Goal: Communication & Community: Ask a question

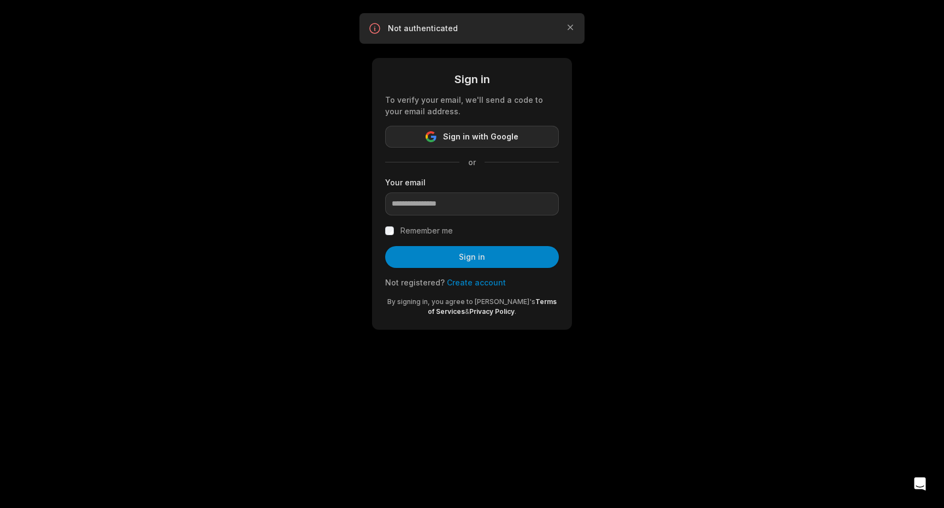
click at [464, 136] on span "Sign in with Google" at bounding box center [480, 136] width 75 height 13
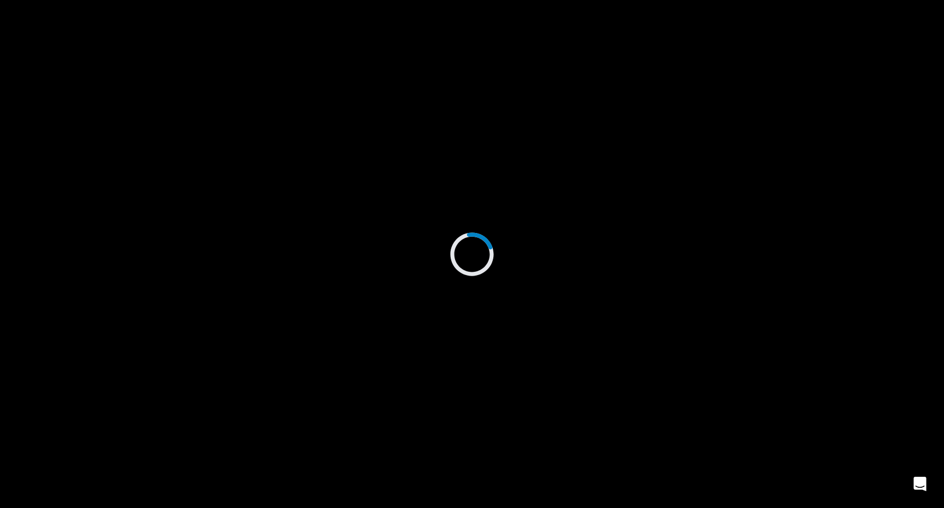
click at [913, 473] on div "Open Intercom Messenger" at bounding box center [920, 483] width 29 height 29
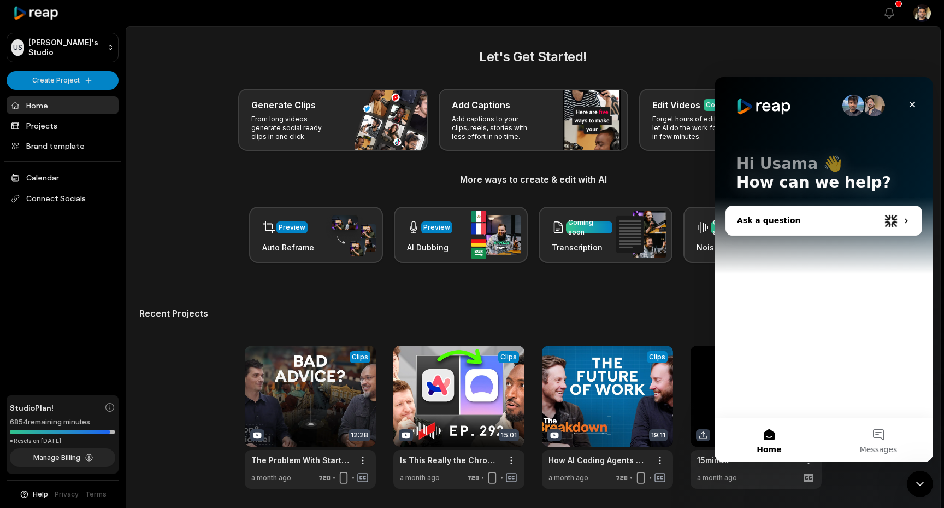
click at [780, 216] on div "Ask a question" at bounding box center [808, 220] width 143 height 11
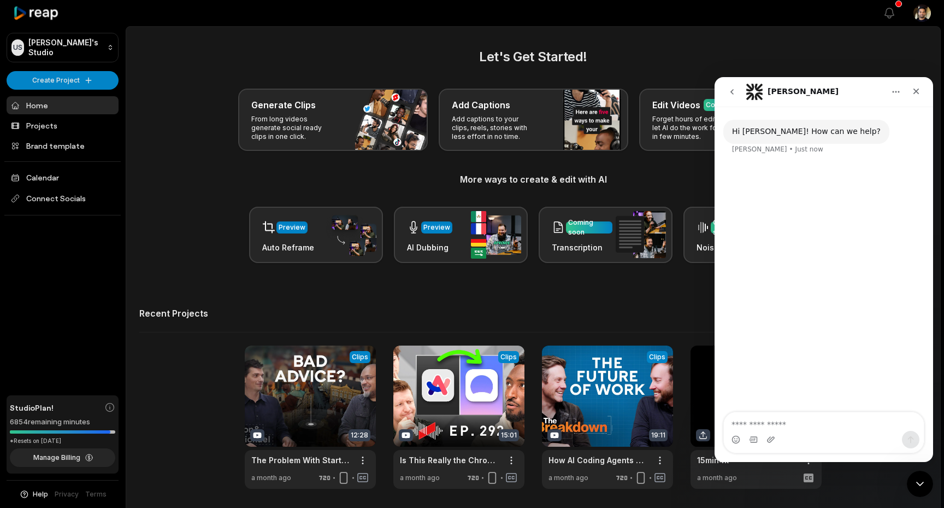
click at [735, 149] on div "[PERSON_NAME] • Just now" at bounding box center [777, 149] width 91 height 7
click at [795, 136] on div "Hi [PERSON_NAME]! How can we help?" at bounding box center [806, 131] width 149 height 11
click at [777, 427] on textarea "Ask a question…" at bounding box center [824, 421] width 200 height 19
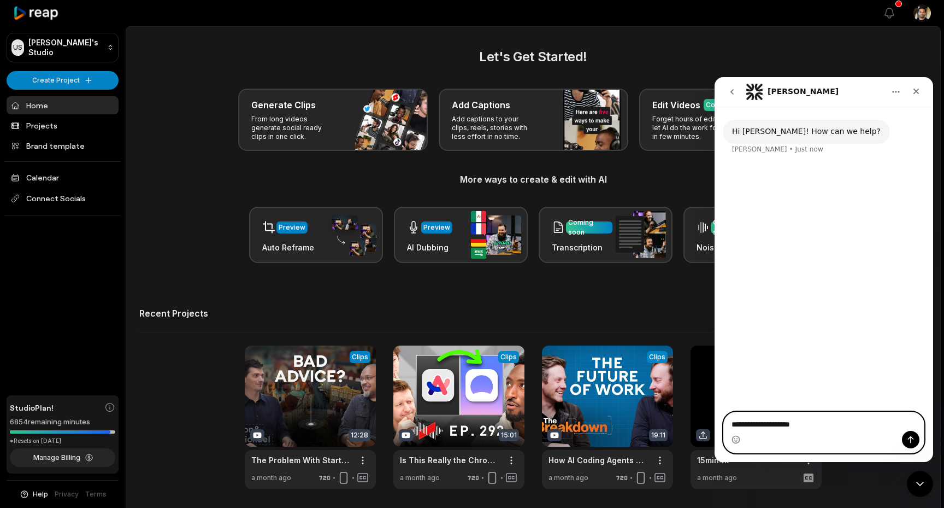
type textarea "**********"
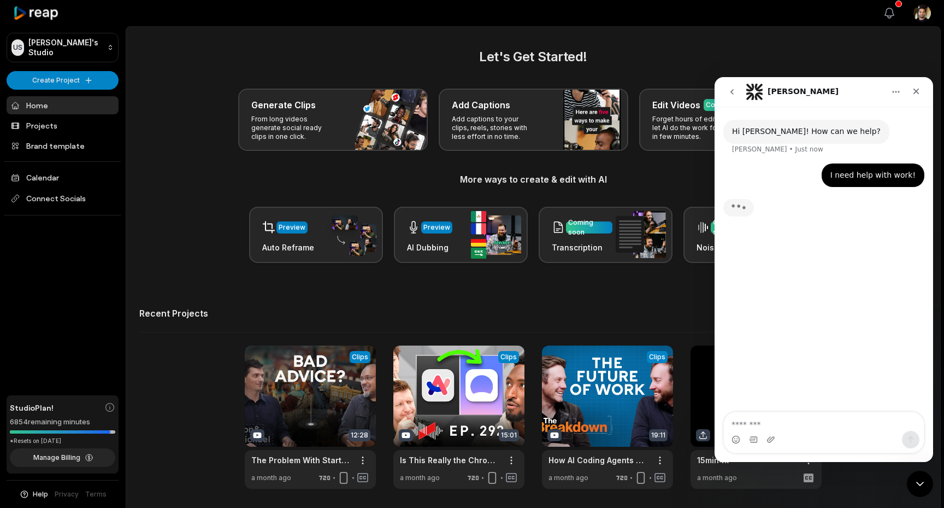
click at [892, 10] on icon "button" at bounding box center [889, 13] width 9 height 10
click at [889, 8] on icon "button" at bounding box center [889, 13] width 13 height 13
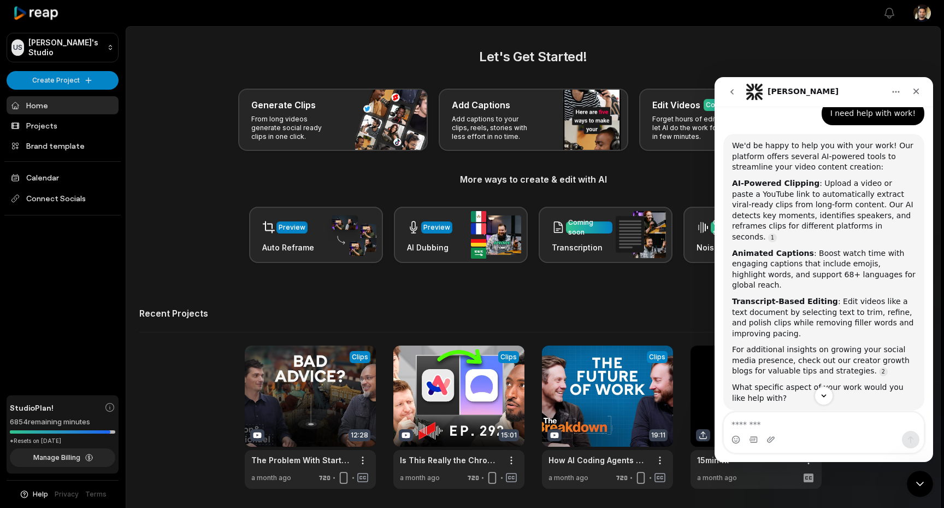
scroll to position [50, 0]
click at [751, 91] on img "Intercom messenger" at bounding box center [754, 91] width 17 height 17
click at [731, 95] on icon "go back" at bounding box center [732, 91] width 9 height 9
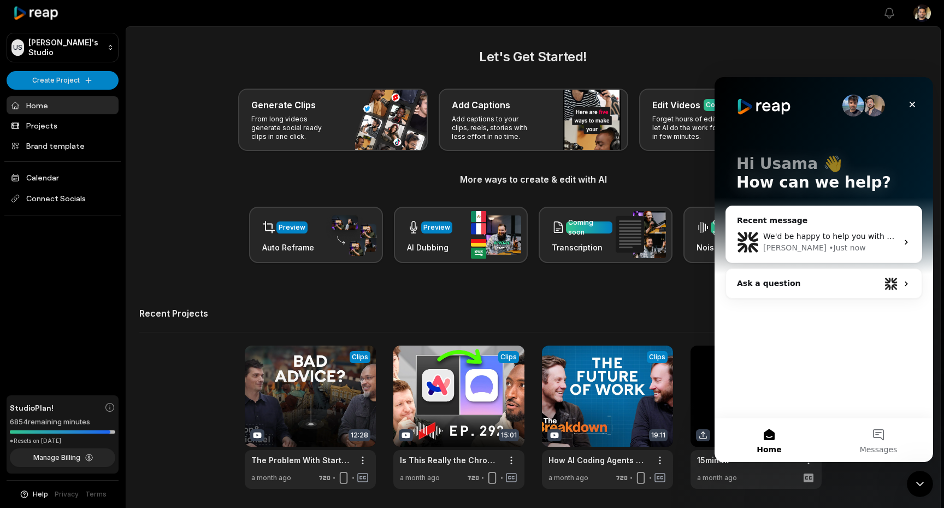
scroll to position [0, 0]
click at [861, 284] on div "Ask a question" at bounding box center [808, 283] width 143 height 11
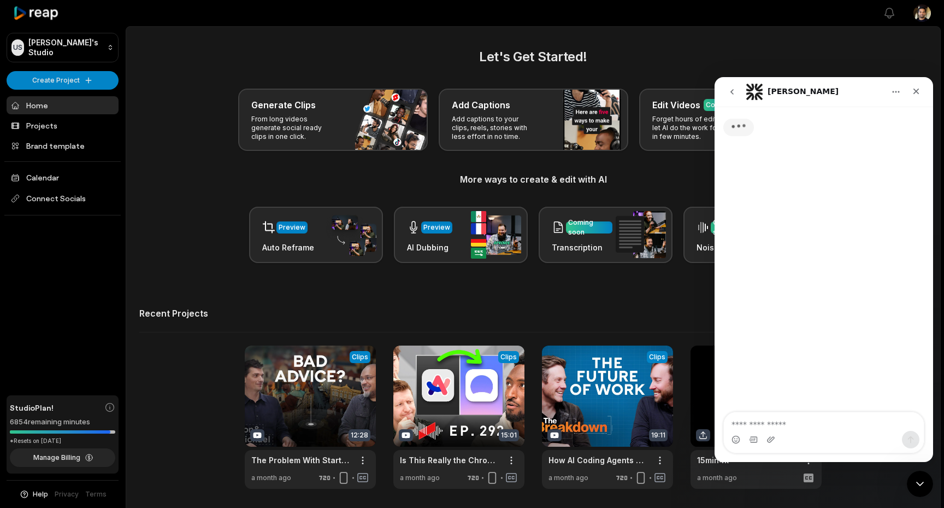
click at [890, 92] on button "Home" at bounding box center [896, 91] width 21 height 21
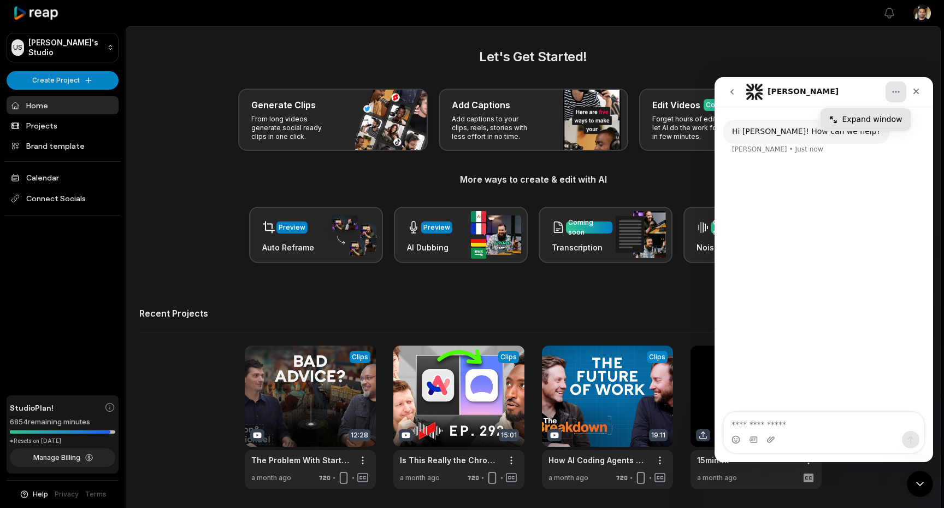
click at [882, 109] on div "Expand window" at bounding box center [866, 119] width 91 height 22
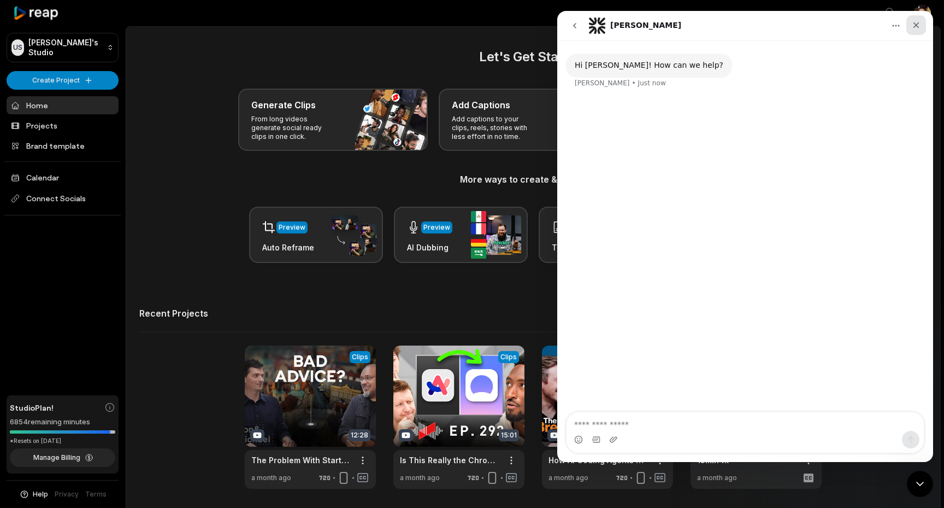
click at [919, 29] on icon "Close" at bounding box center [916, 25] width 9 height 9
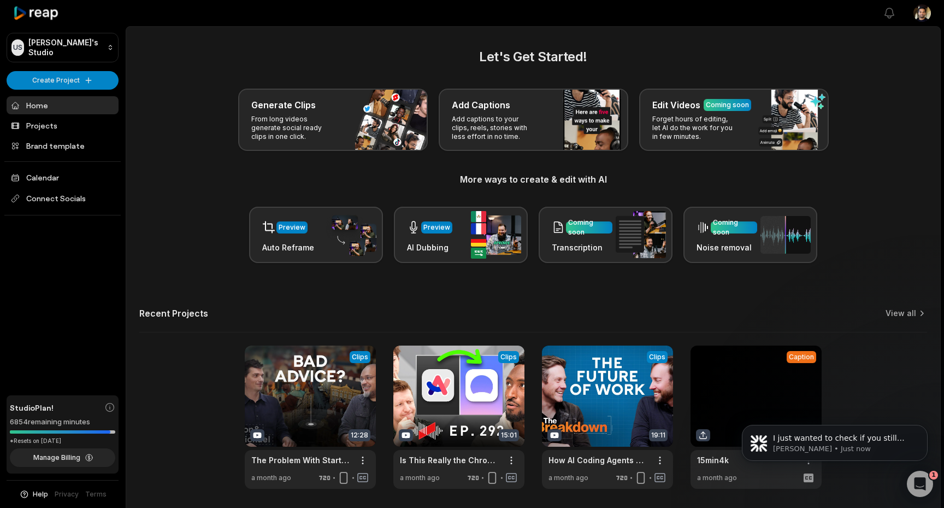
click at [630, 339] on icon "Open Intercom Messenger" at bounding box center [921, 484] width 18 height 18
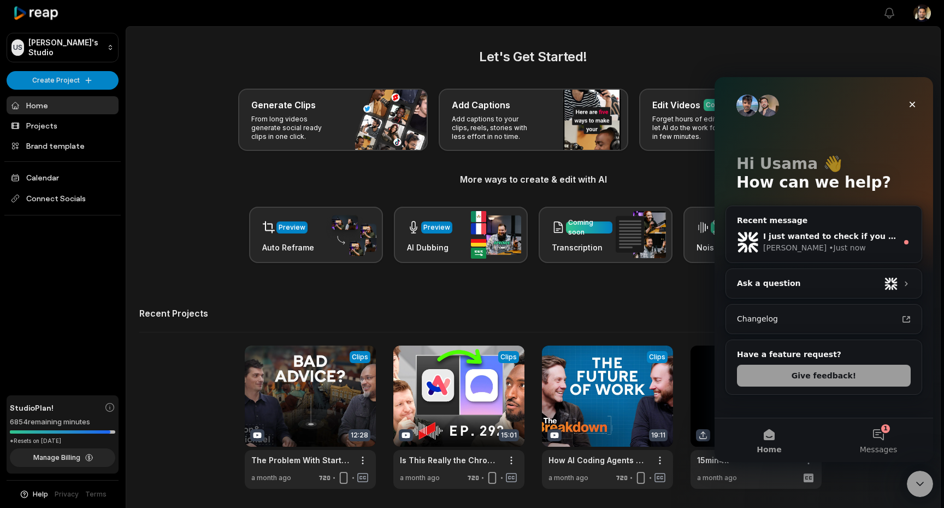
click at [630, 339] on button "1 Messages" at bounding box center [878, 440] width 109 height 44
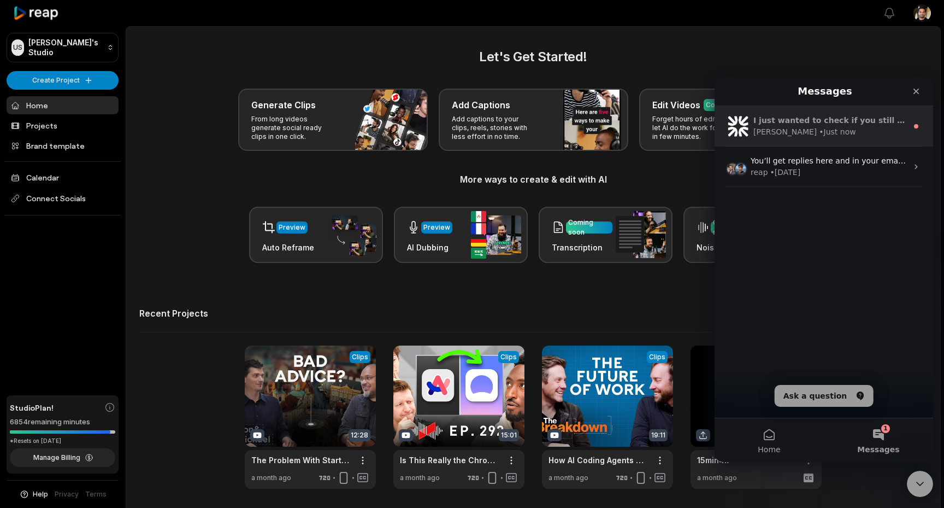
click at [630, 131] on div "• Just now" at bounding box center [837, 131] width 37 height 11
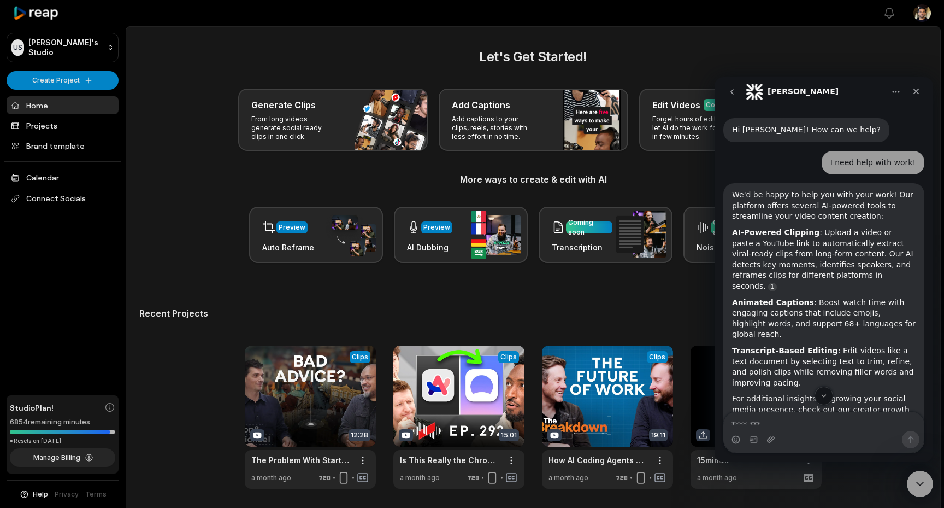
scroll to position [150, 0]
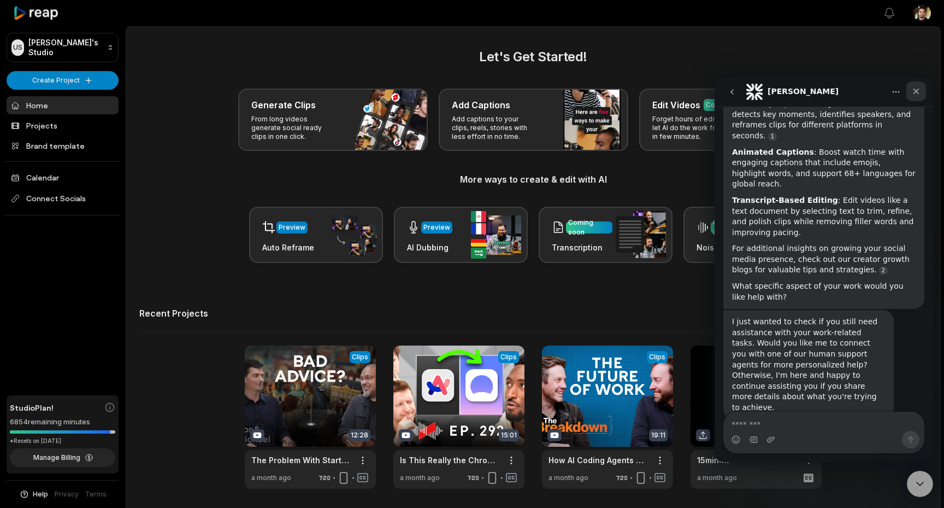
click at [630, 93] on icon "Close" at bounding box center [916, 91] width 9 height 9
